Goal: Task Accomplishment & Management: Manage account settings

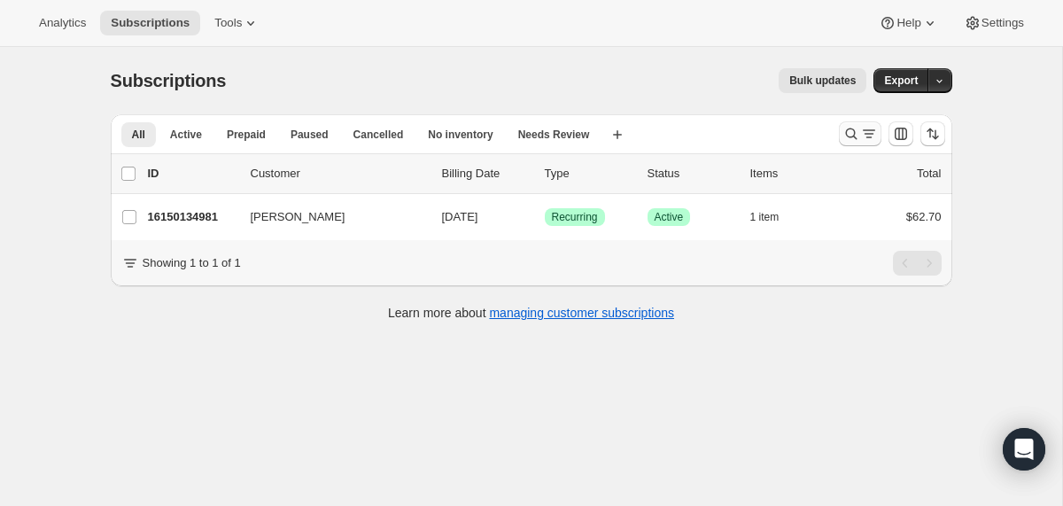
click at [857, 133] on icon "Search and filter results" at bounding box center [851, 134] width 18 height 18
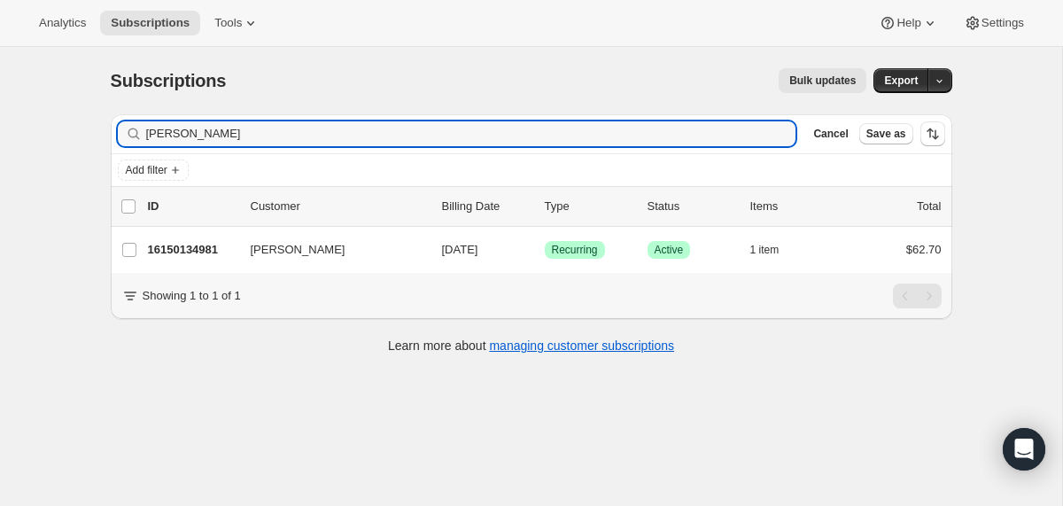
drag, startPoint x: 377, startPoint y: 129, endPoint x: 32, endPoint y: 112, distance: 345.9
click at [32, 112] on div "Subscriptions. This page is ready Subscriptions Bulk updates More actions Bulk …" at bounding box center [531, 300] width 1062 height 506
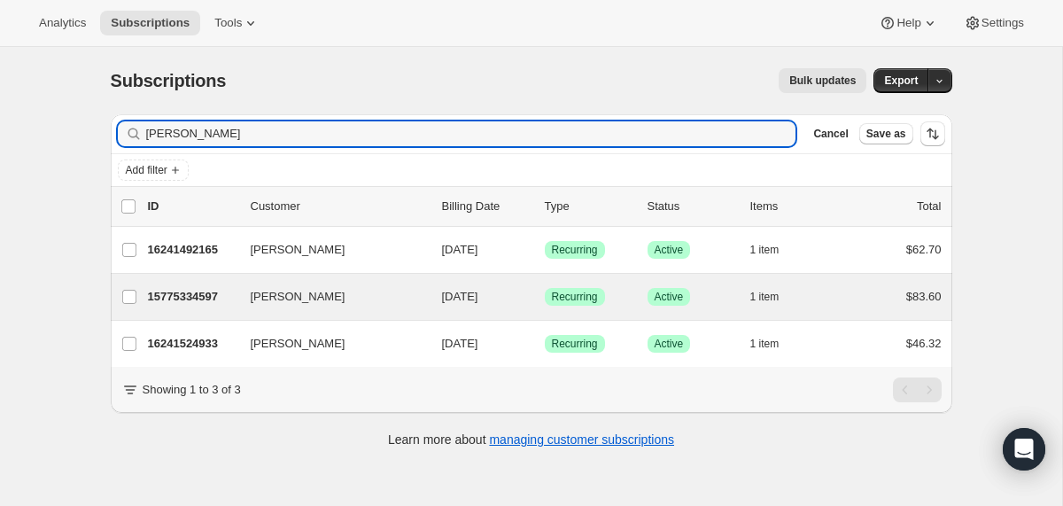
type input "[PERSON_NAME]"
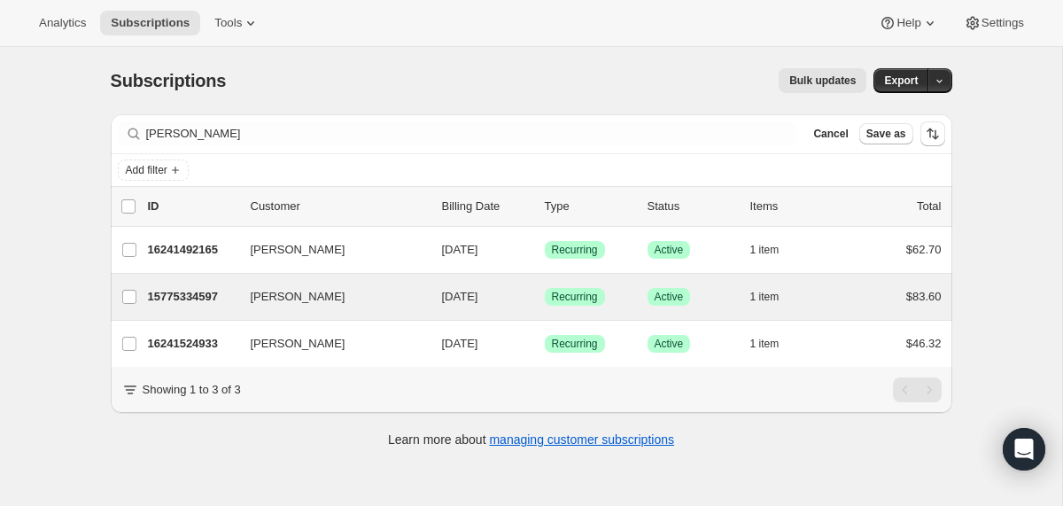
click at [235, 283] on div "[PERSON_NAME] 15775334597 [PERSON_NAME] [DATE] Success Recurring Success Active…" at bounding box center [532, 297] width 842 height 46
click at [247, 298] on div "15775334597 [PERSON_NAME] [DATE] Success Recurring Success Active 1 item $83.60" at bounding box center [545, 296] width 794 height 25
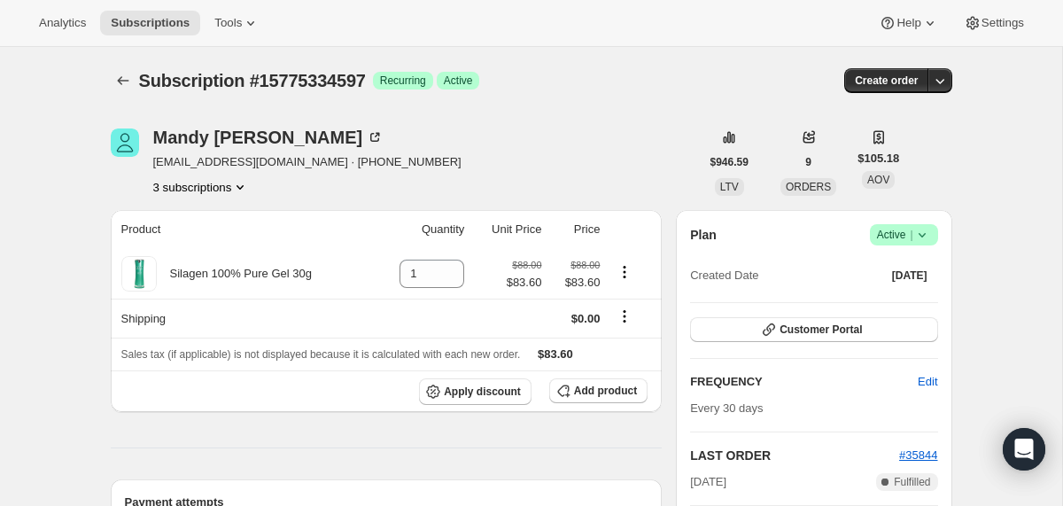
click at [924, 236] on icon at bounding box center [922, 235] width 18 height 18
click at [912, 292] on span "Cancel subscription" at bounding box center [899, 300] width 100 height 18
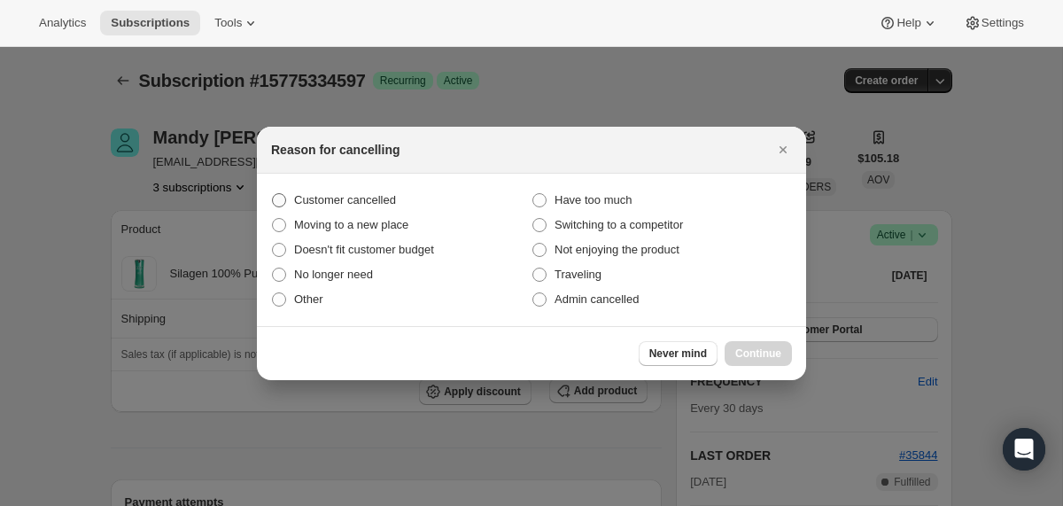
click at [381, 196] on span "Customer cancelled" at bounding box center [345, 199] width 102 height 13
click at [273, 194] on input "Customer cancelled" at bounding box center [272, 193] width 1 height 1
radio input "true"
click at [767, 344] on button "Continue" at bounding box center [758, 353] width 67 height 25
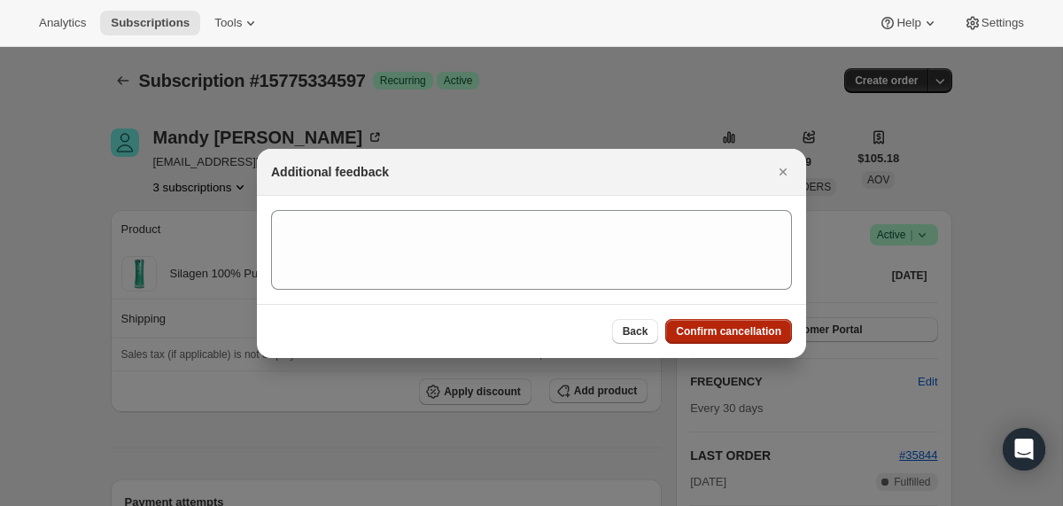
click at [745, 321] on button "Confirm cancellation" at bounding box center [728, 331] width 127 height 25
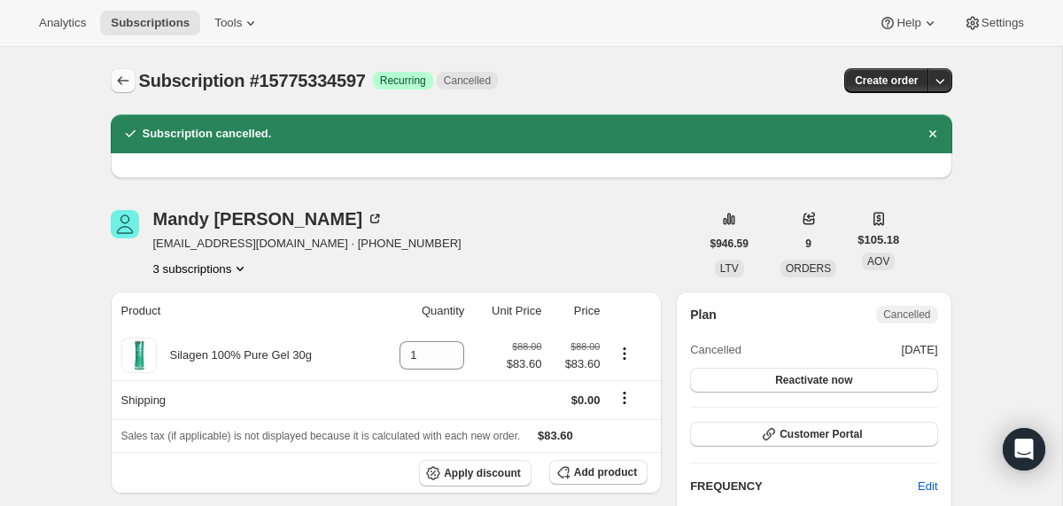
click at [125, 80] on icon "Subscriptions" at bounding box center [123, 81] width 18 height 18
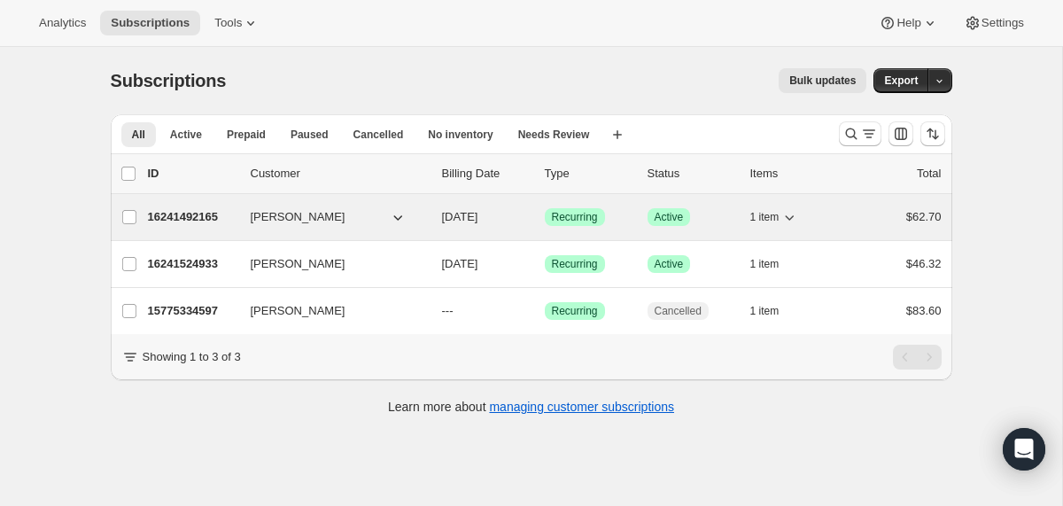
click at [239, 221] on div "16241492165 [PERSON_NAME] [DATE] Success Recurring Success Active 1 item $62.70" at bounding box center [545, 217] width 794 height 25
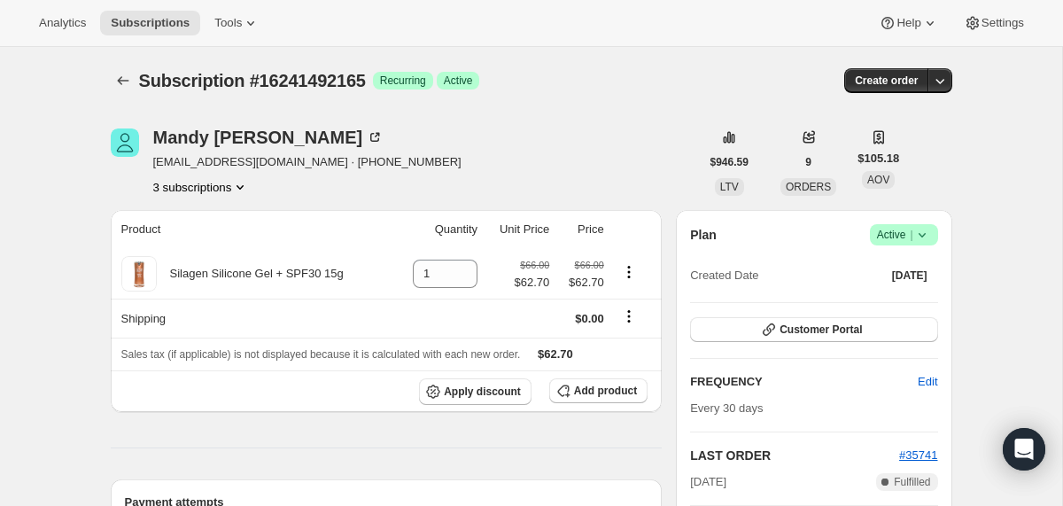
click at [925, 240] on icon at bounding box center [922, 235] width 18 height 18
click at [899, 296] on span "Cancel subscription" at bounding box center [899, 299] width 100 height 13
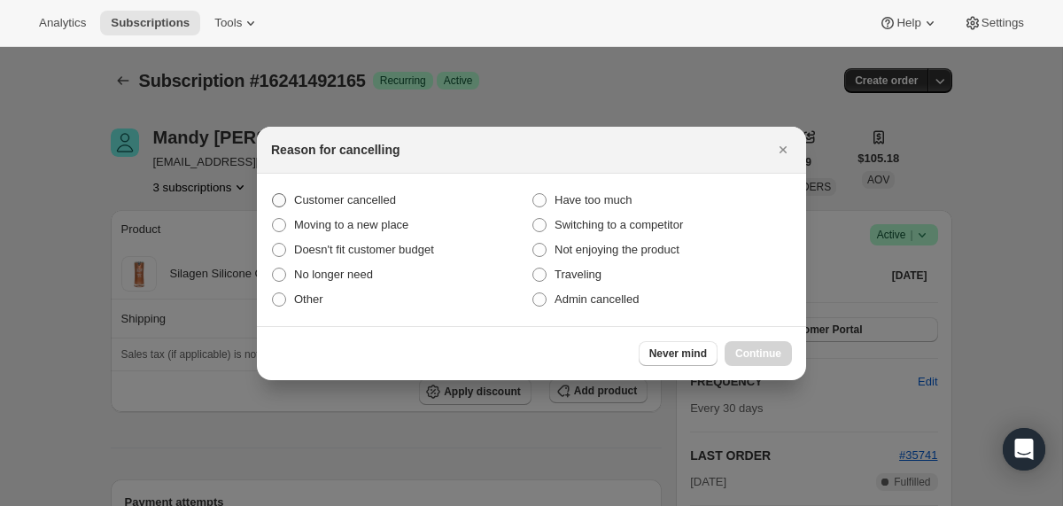
click at [394, 193] on span "Customer cancelled" at bounding box center [345, 199] width 102 height 13
click at [273, 193] on input "Customer cancelled" at bounding box center [272, 193] width 1 height 1
radio input "true"
click at [751, 353] on span "Continue" at bounding box center [758, 353] width 46 height 14
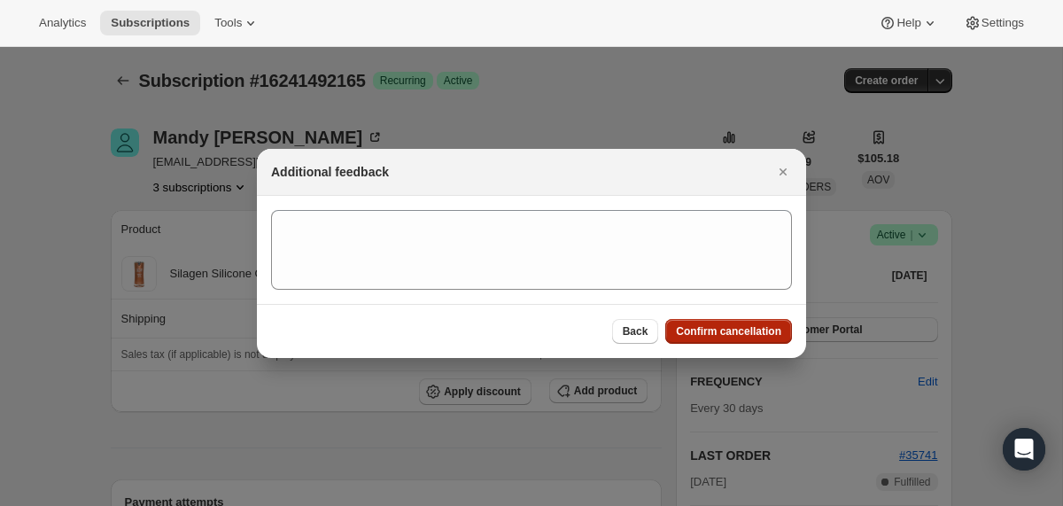
click at [690, 330] on span "Confirm cancellation" at bounding box center [728, 331] width 105 height 14
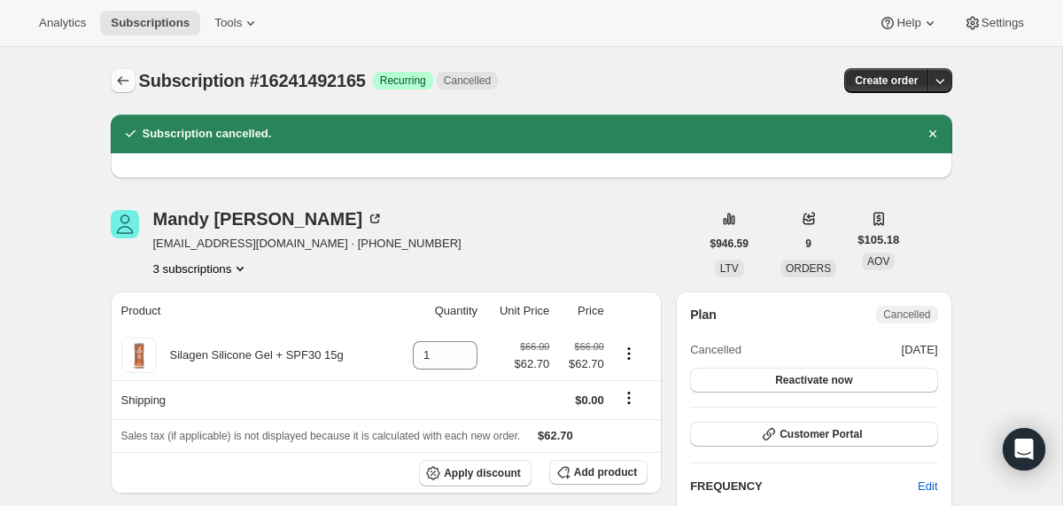
click at [118, 84] on icon "Subscriptions" at bounding box center [123, 81] width 18 height 18
